Goal: Transaction & Acquisition: Subscribe to service/newsletter

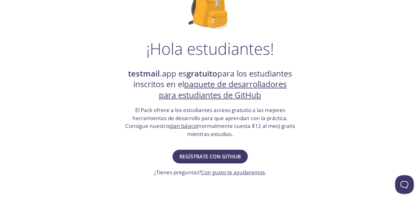
scroll to position [124, 0]
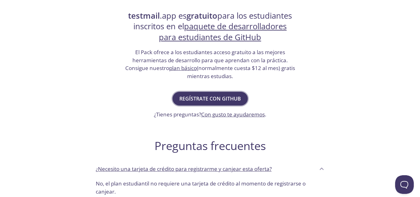
click at [234, 101] on font "Regístrate con GitHub" at bounding box center [210, 98] width 62 height 7
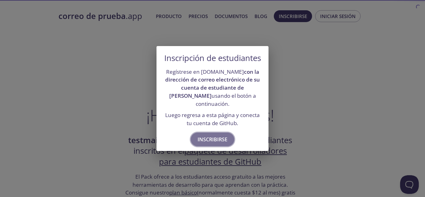
click at [214, 141] on font "Inscribirse" at bounding box center [213, 139] width 30 height 7
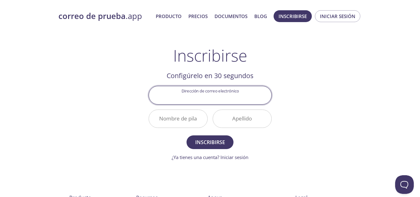
click at [231, 96] on input "Dirección de correo electrónico" at bounding box center [210, 95] width 123 height 18
type input "[PERSON_NAME][EMAIL_ADDRESS][DOMAIN_NAME]"
click at [197, 117] on input "Nombre de pila" at bounding box center [178, 119] width 58 height 18
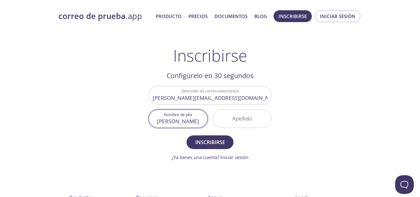
type input "[PERSON_NAME]"
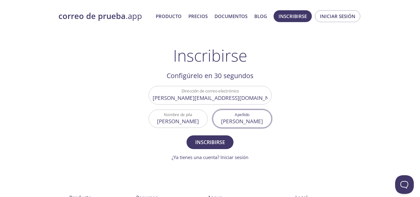
type input "[PERSON_NAME]"
click at [187, 135] on button "Inscribirse" at bounding box center [210, 142] width 47 height 14
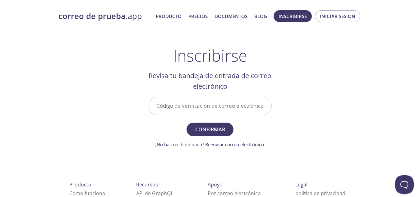
click at [234, 109] on input "Código de verificación de correo electrónico" at bounding box center [210, 106] width 123 height 18
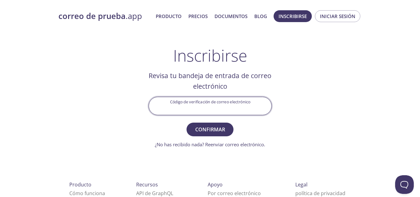
paste input "3ULW89B"
type input "3ULW89B"
click at [220, 130] on font "Confirmar" at bounding box center [210, 129] width 30 height 7
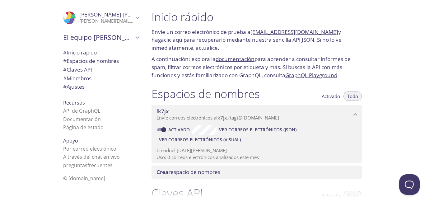
click at [404, 185] on button "Ventana emergente de Open Beacon" at bounding box center [408, 183] width 19 height 19
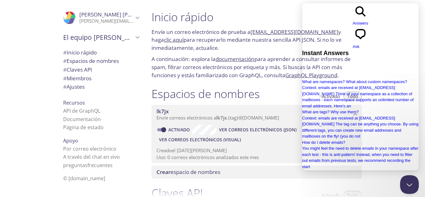
click at [283, 12] on h1 "Inicio rápido" at bounding box center [256, 17] width 210 height 14
click at [354, 188] on div at bounding box center [212, 192] width 425 height 10
click at [411, 188] on button "Close Beacon popover" at bounding box center [408, 183] width 19 height 19
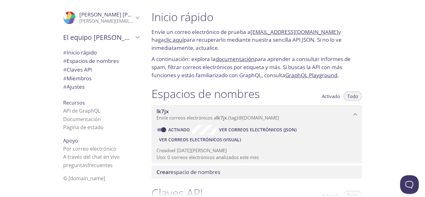
click at [370, 58] on div "Inicio rápido Envíe un correo electrónico de prueba a [EMAIL_ADDRESS][DOMAIN_NA…" at bounding box center [259, 98] width 225 height 197
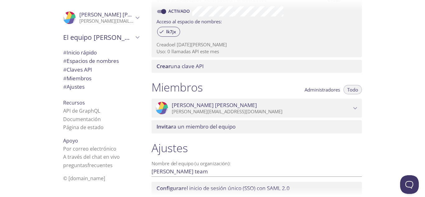
scroll to position [263, 0]
